Goal: Task Accomplishment & Management: Use online tool/utility

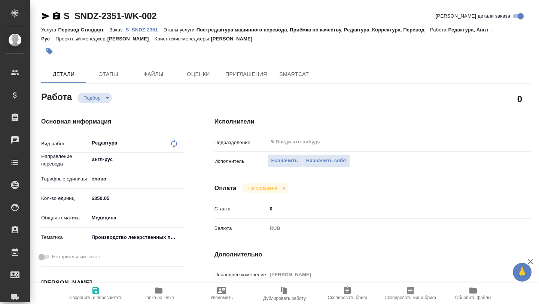
type textarea "x"
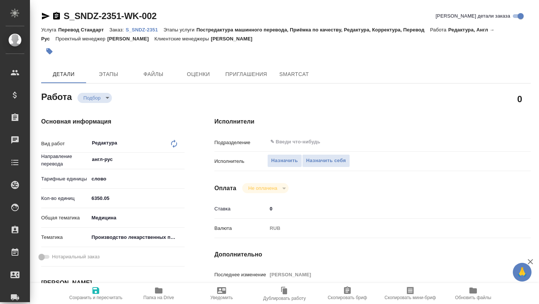
type textarea "x"
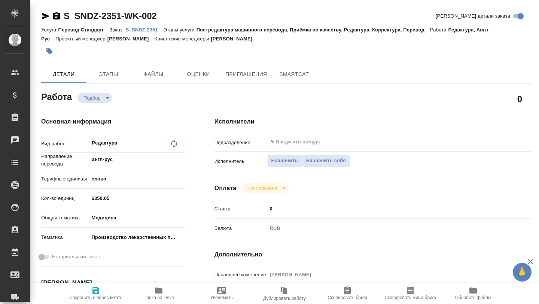
type textarea "x"
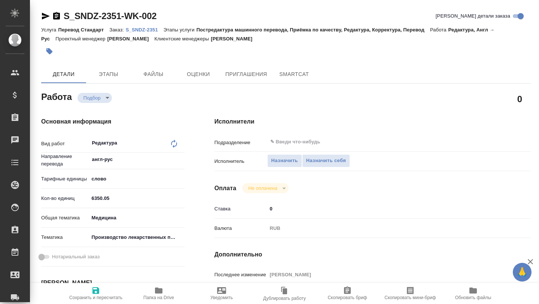
type textarea "x"
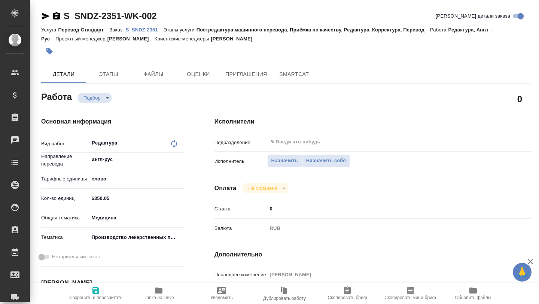
type textarea "x"
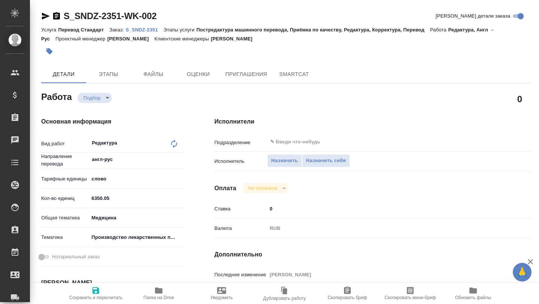
type textarea "x"
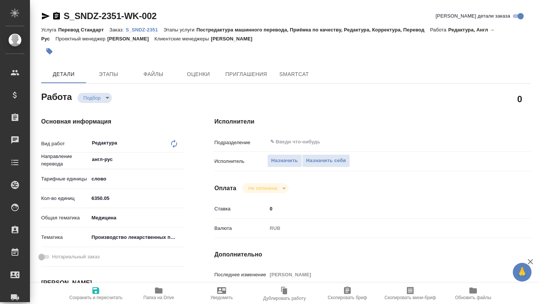
type textarea "x"
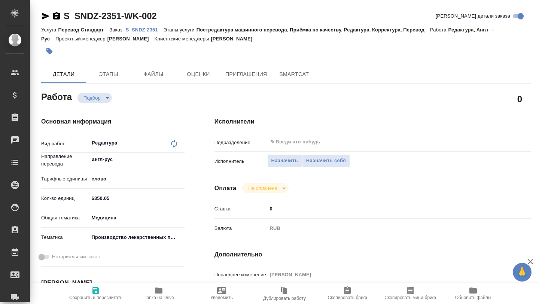
type textarea "x"
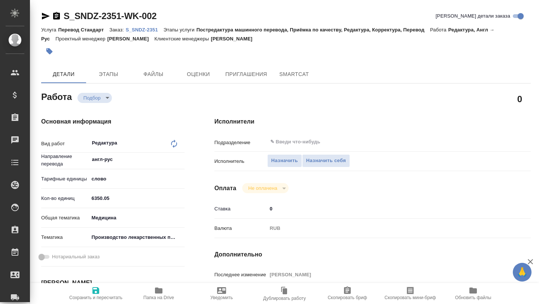
type textarea "x"
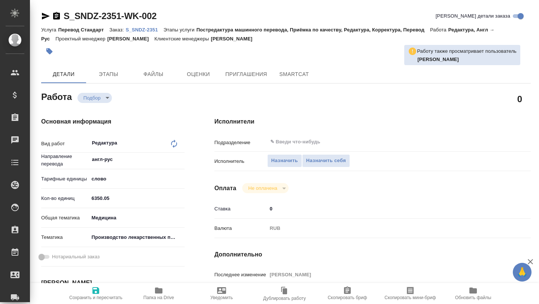
click at [159, 295] on span "Папка на Drive" at bounding box center [158, 297] width 31 height 5
